Goal: Information Seeking & Learning: Learn about a topic

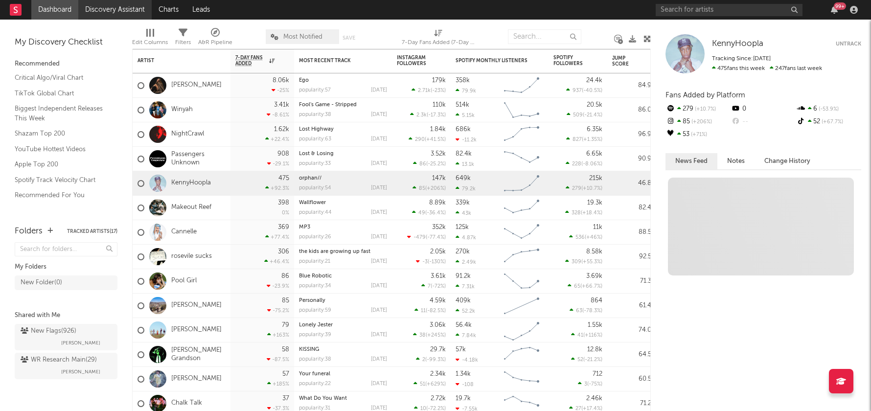
click at [131, 3] on link "Discovery Assistant" at bounding box center [114, 10] width 73 height 20
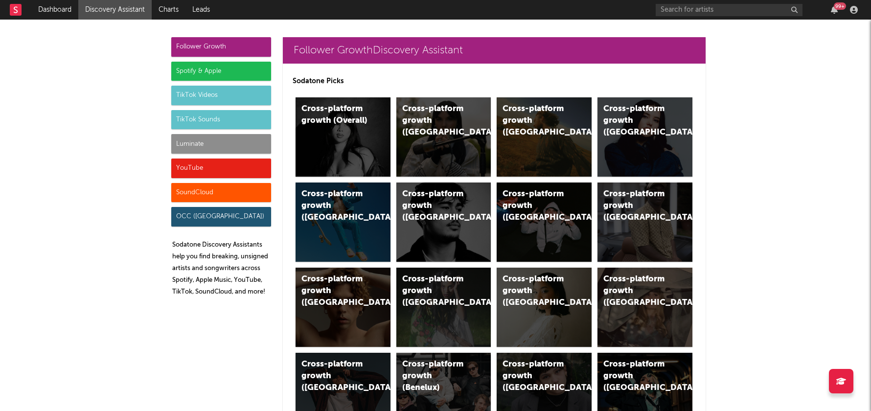
click at [187, 143] on div "Luminate" at bounding box center [221, 144] width 100 height 20
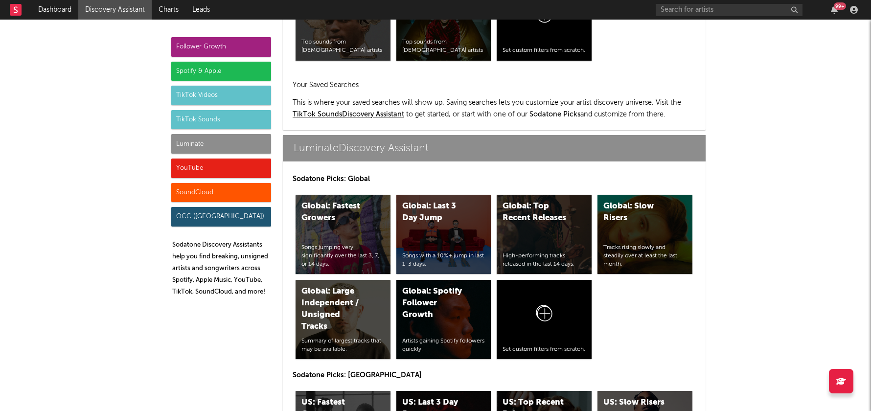
scroll to position [4286, 0]
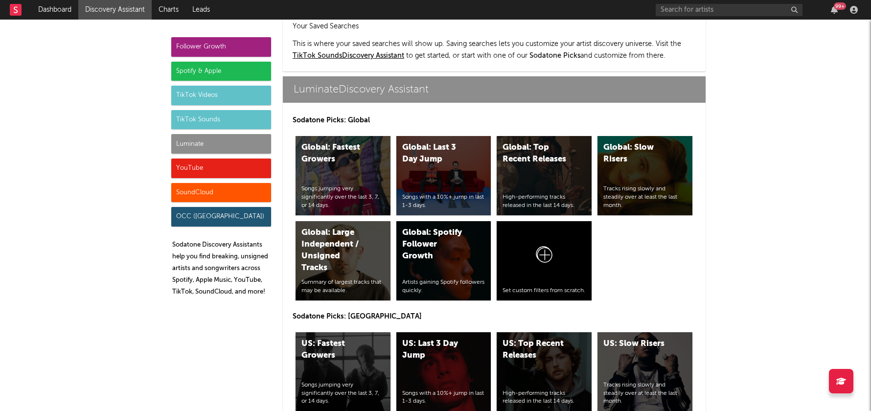
click at [343, 338] on div "US: Fastest Growers" at bounding box center [335, 349] width 67 height 23
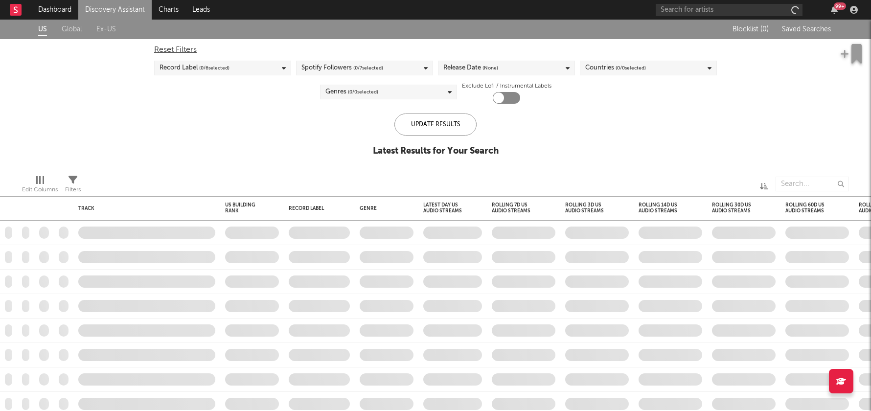
checkbox input "true"
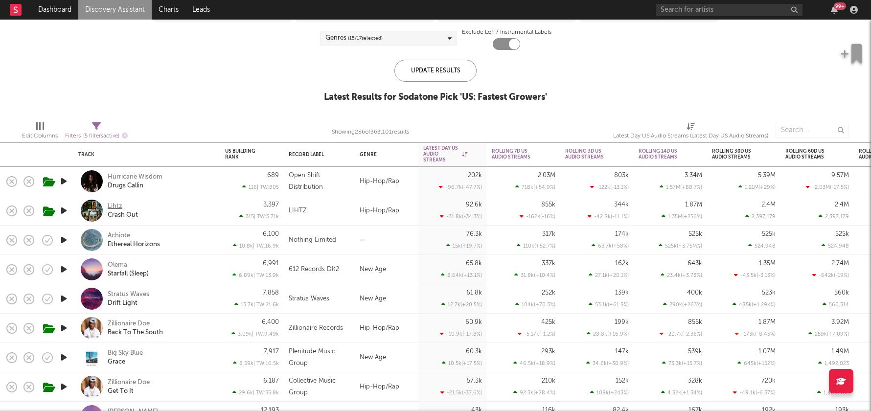
click at [113, 203] on div "Lihtz" at bounding box center [115, 206] width 15 height 9
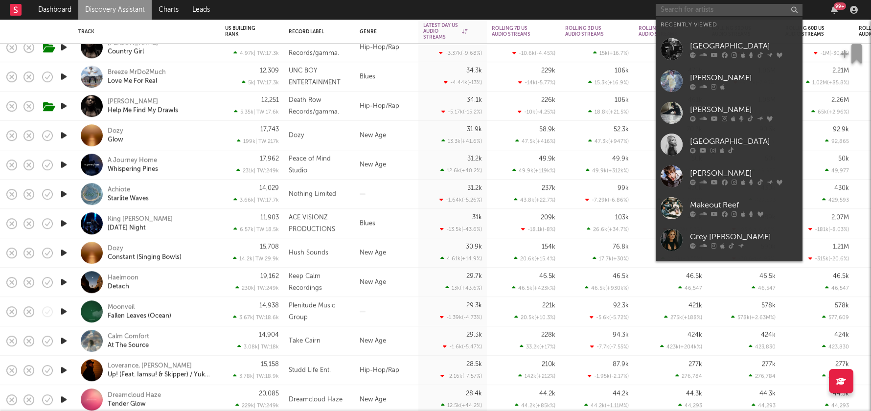
click at [695, 10] on input "text" at bounding box center [729, 10] width 147 height 12
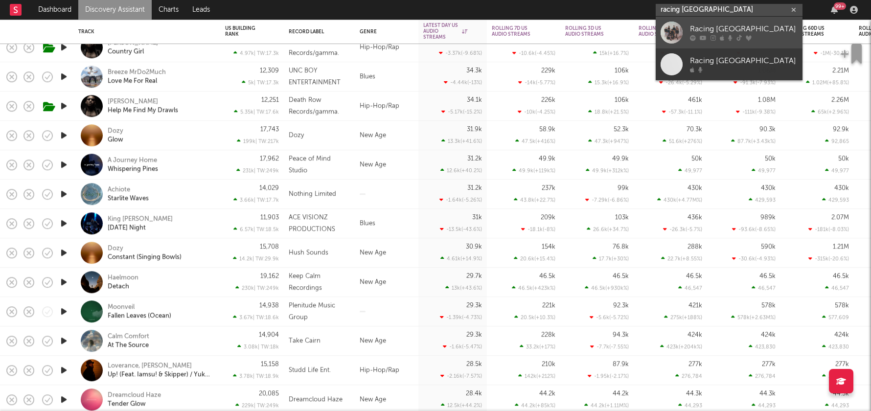
type input "racing mount pleasant"
click at [690, 39] on icon at bounding box center [693, 38] width 6 height 6
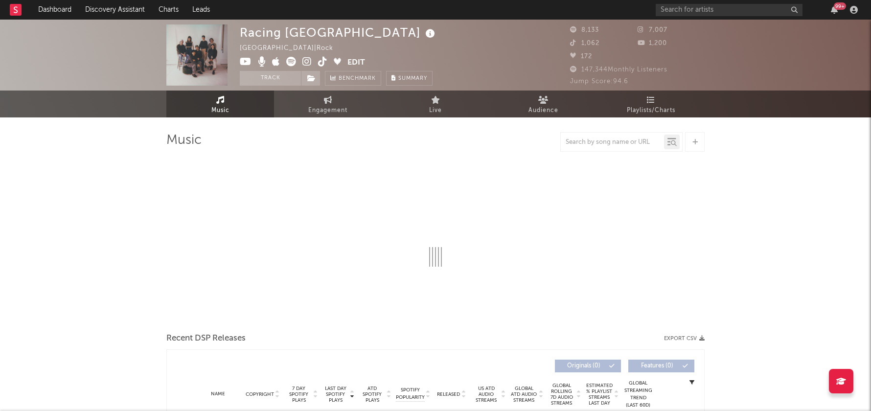
select select "6m"
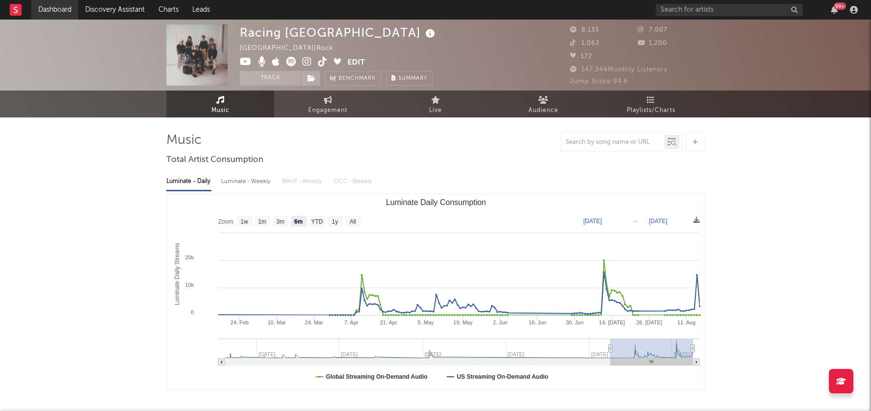
click at [55, 10] on link "Dashboard" at bounding box center [54, 10] width 47 height 20
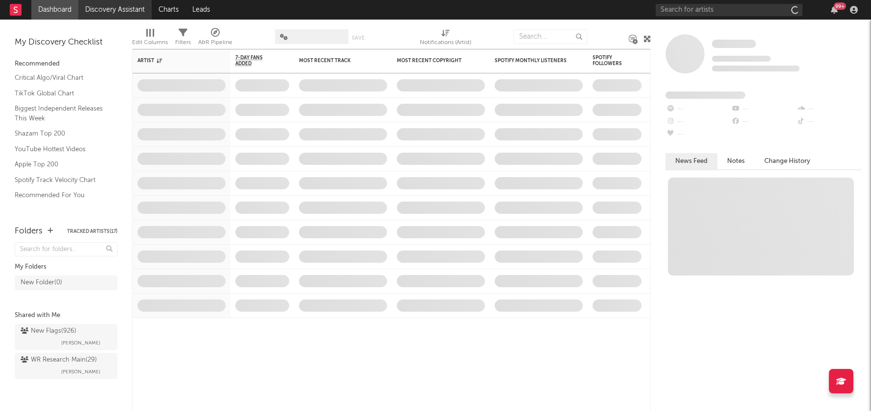
click at [104, 16] on link "Discovery Assistant" at bounding box center [114, 10] width 73 height 20
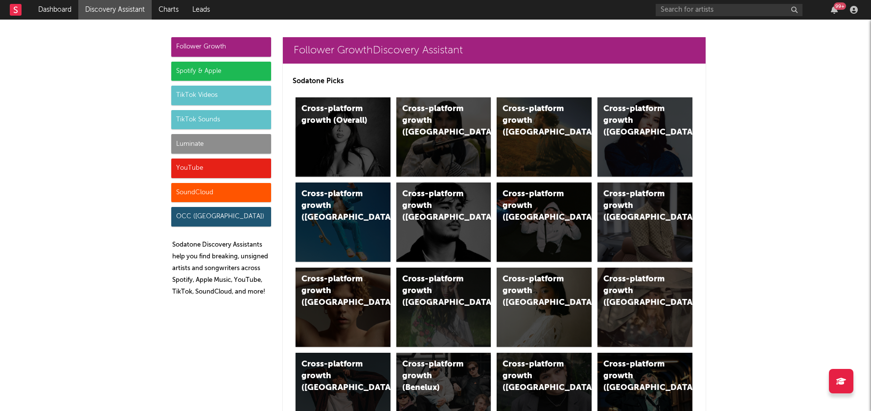
click at [214, 119] on div "TikTok Sounds" at bounding box center [221, 120] width 100 height 20
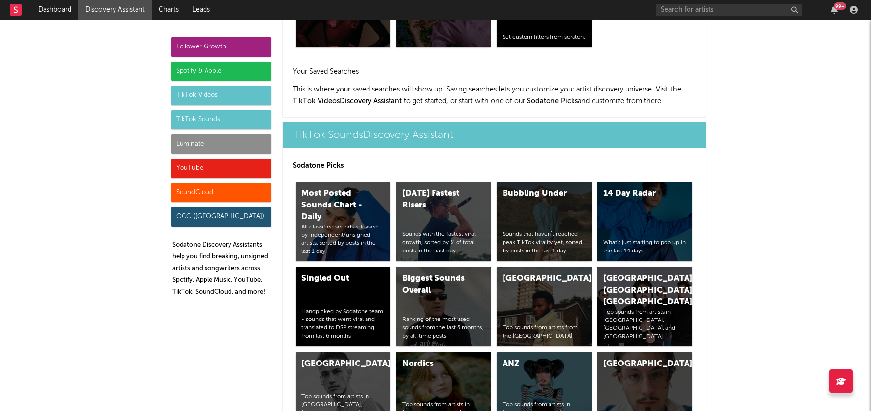
scroll to position [3305, 0]
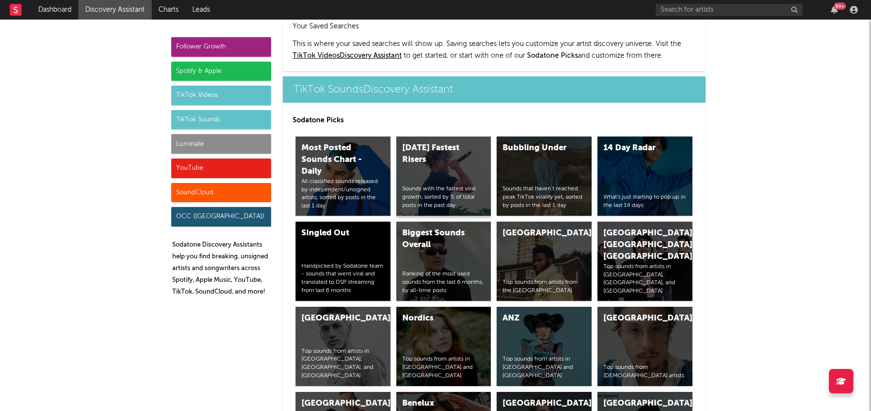
click at [441, 137] on div "Today's Fastest Risers Sounds with the fastest viral growth, sorted by % of tot…" at bounding box center [443, 176] width 95 height 79
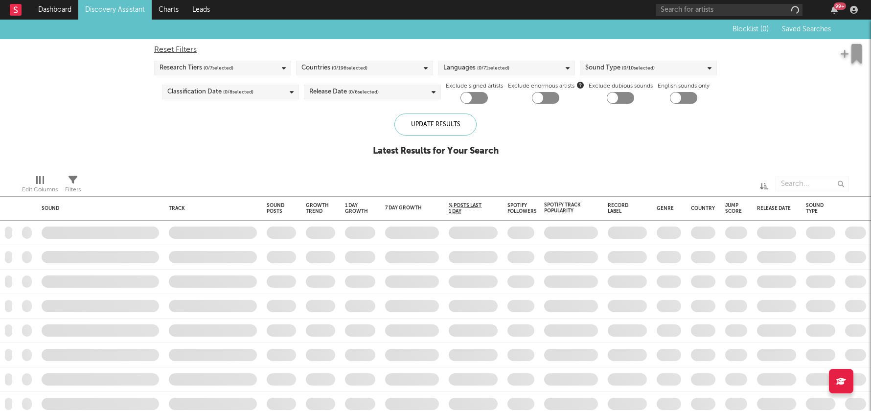
checkbox input "true"
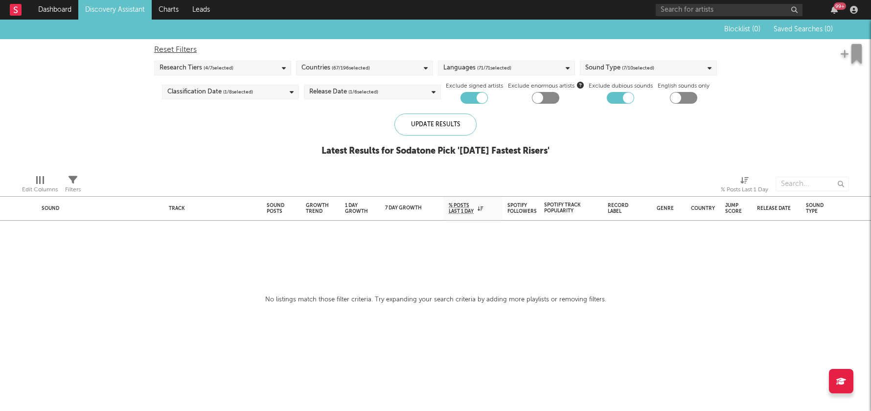
click at [129, 4] on link "Discovery Assistant" at bounding box center [114, 10] width 73 height 20
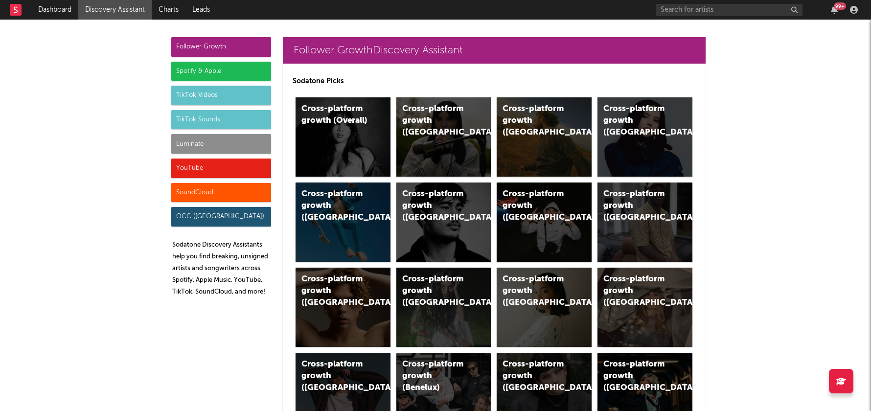
click at [222, 93] on div "TikTok Videos" at bounding box center [221, 96] width 100 height 20
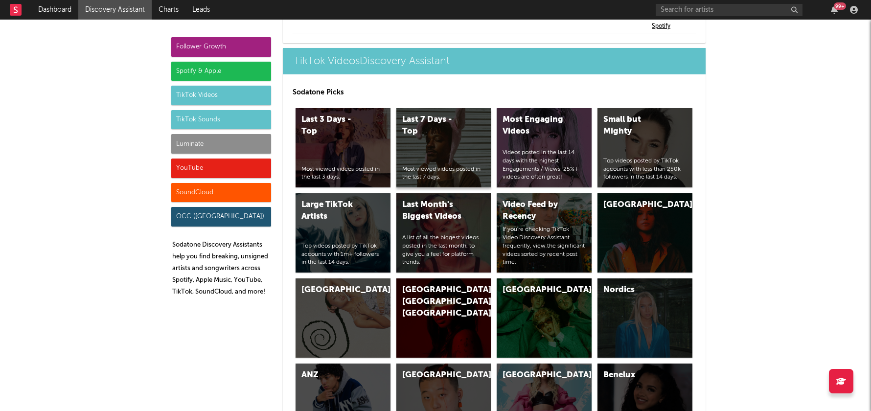
scroll to position [2360, 0]
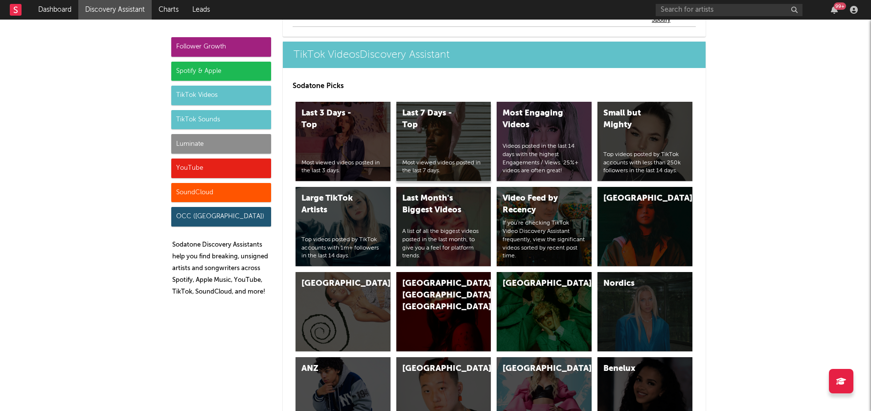
click at [458, 105] on div "Last 7 Days - Top Most viewed videos posted in the last 7 days." at bounding box center [443, 141] width 95 height 79
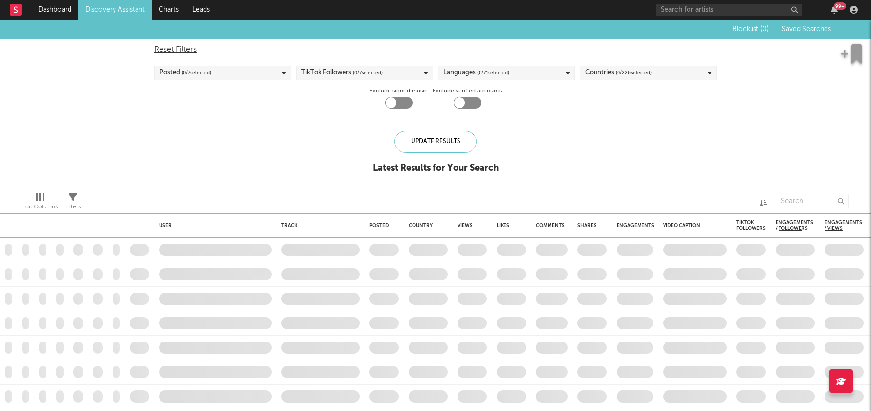
checkbox input "true"
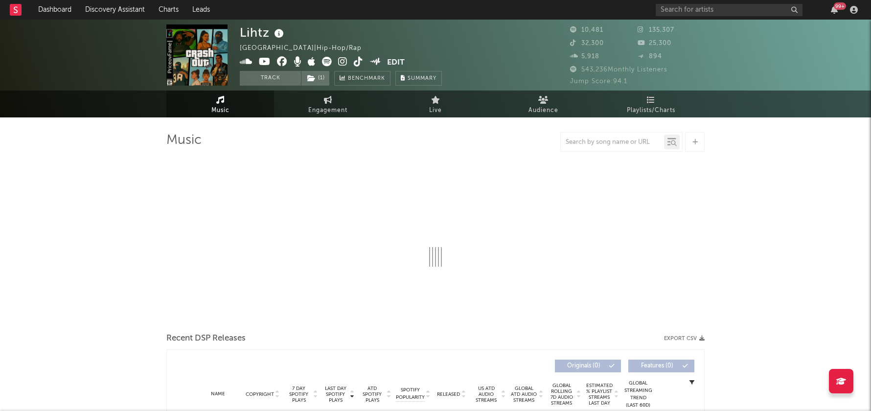
select select "6m"
